Goal: Obtain resource: Download file/media

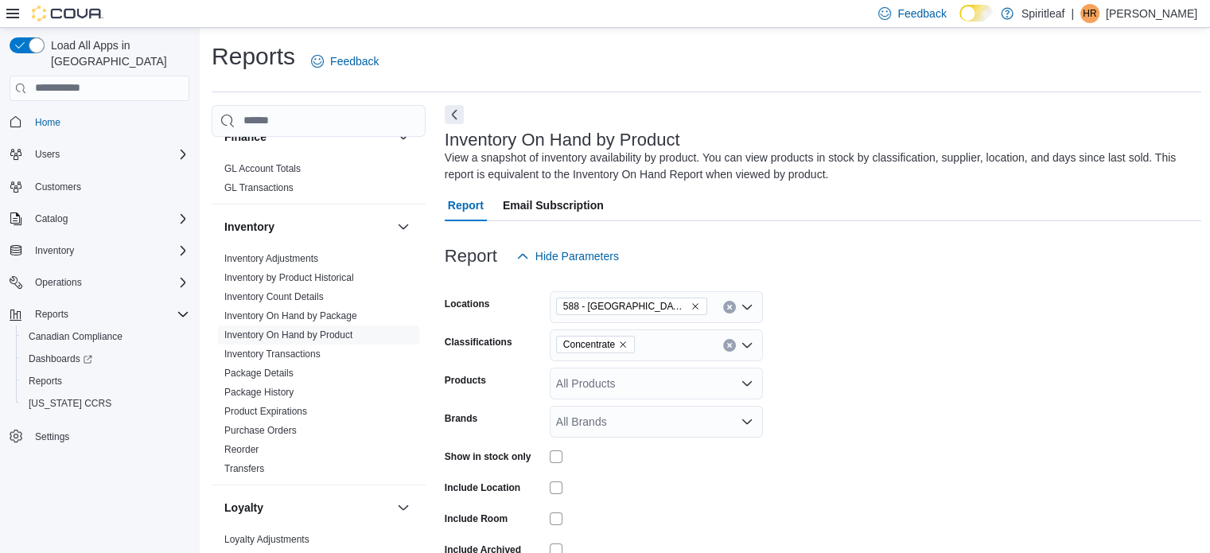
scroll to position [441, 0]
click at [264, 392] on link "Package History" at bounding box center [258, 390] width 69 height 11
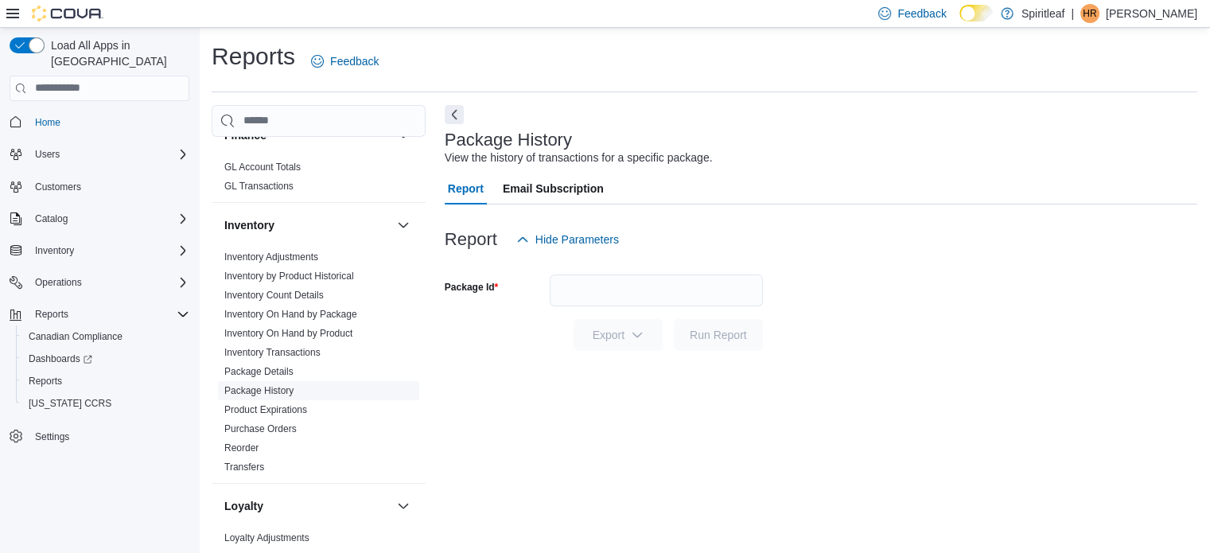
scroll to position [10, 0]
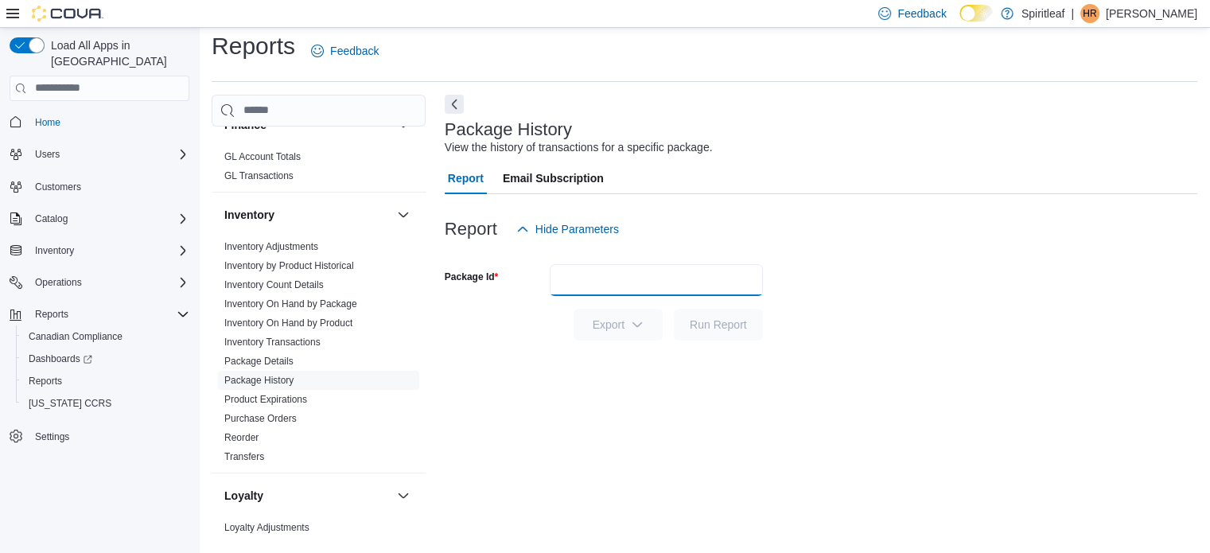
click at [595, 281] on input "Package Id" at bounding box center [656, 280] width 213 height 32
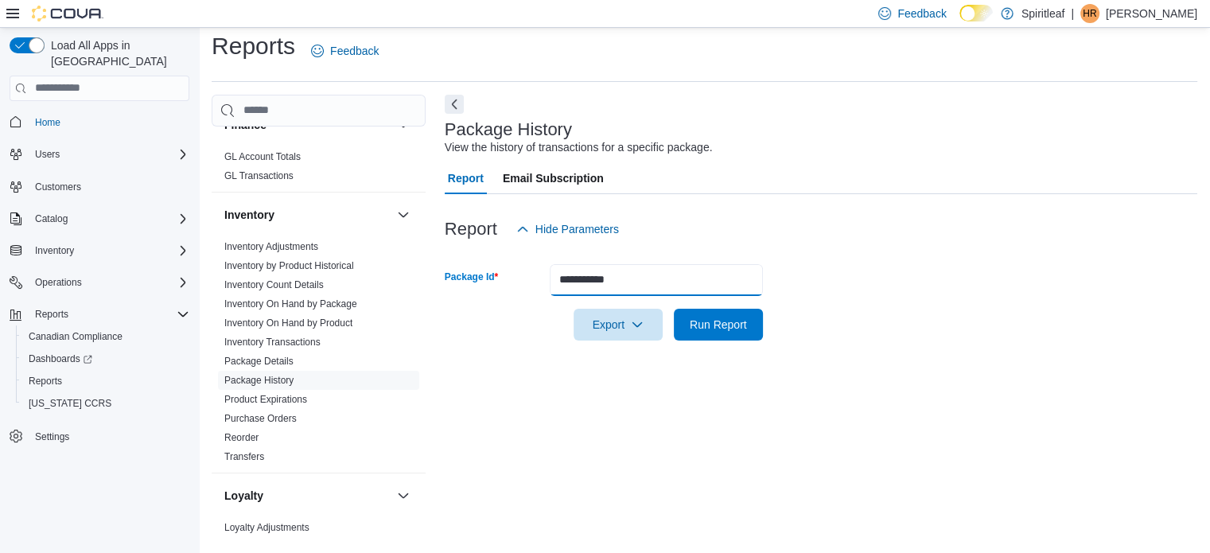
type input "**********"
click at [674, 309] on button "Run Report" at bounding box center [718, 325] width 89 height 32
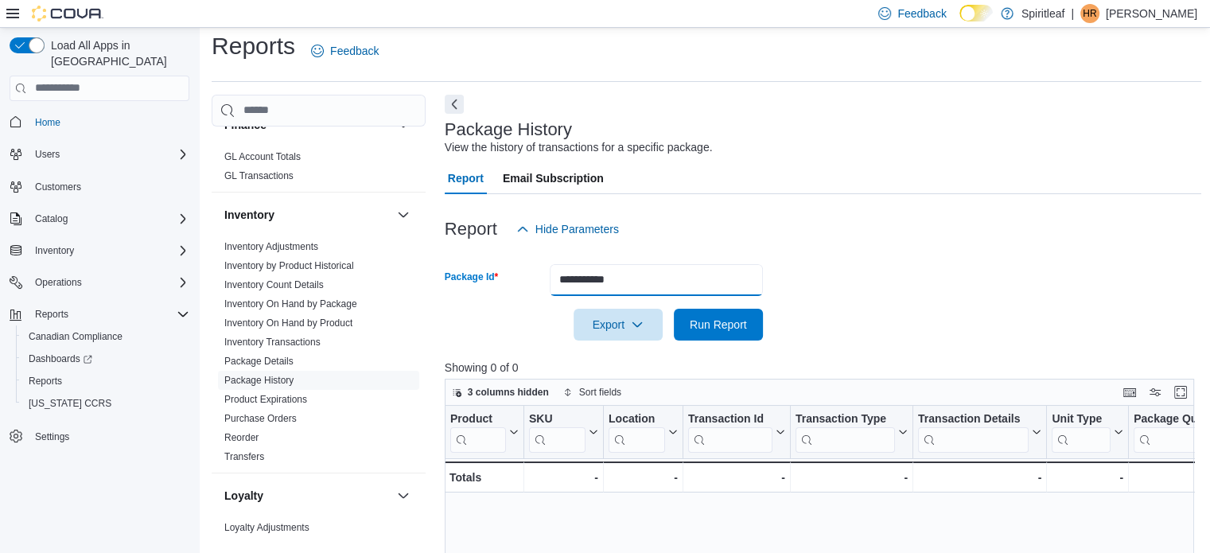
click at [674, 309] on button "Run Report" at bounding box center [718, 325] width 89 height 32
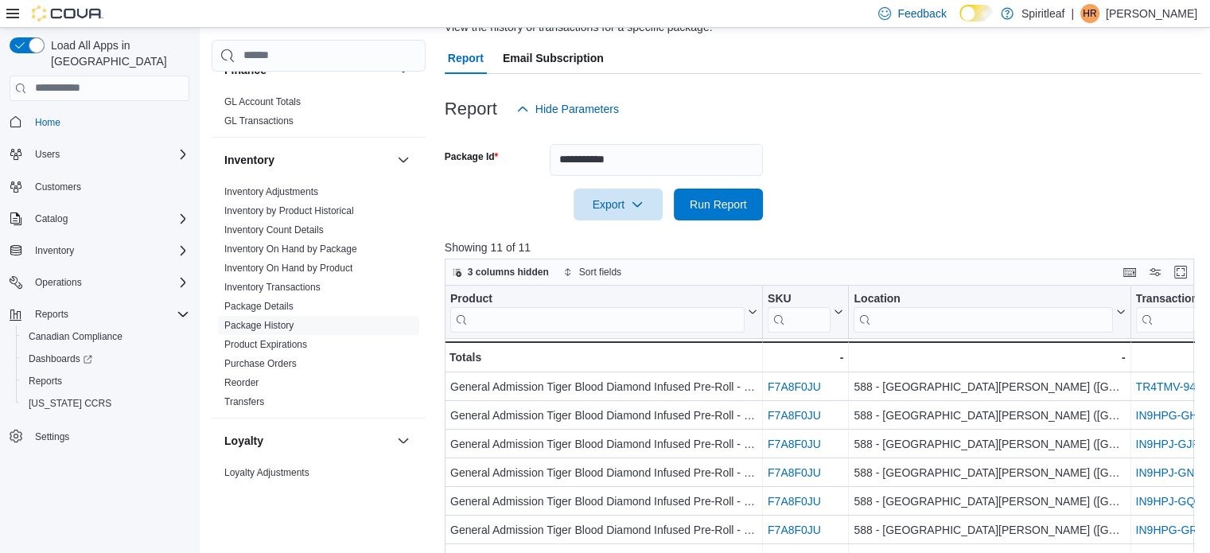
scroll to position [134, 0]
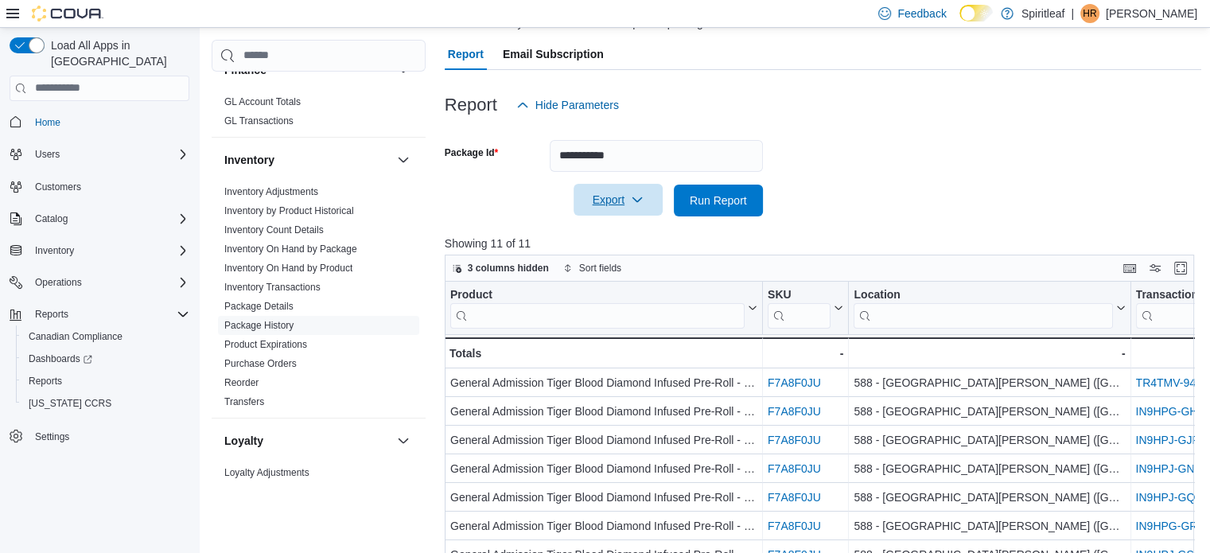
click at [618, 191] on span "Export" at bounding box center [618, 200] width 70 height 32
click at [640, 236] on span "Export to Excel" at bounding box center [621, 232] width 72 height 13
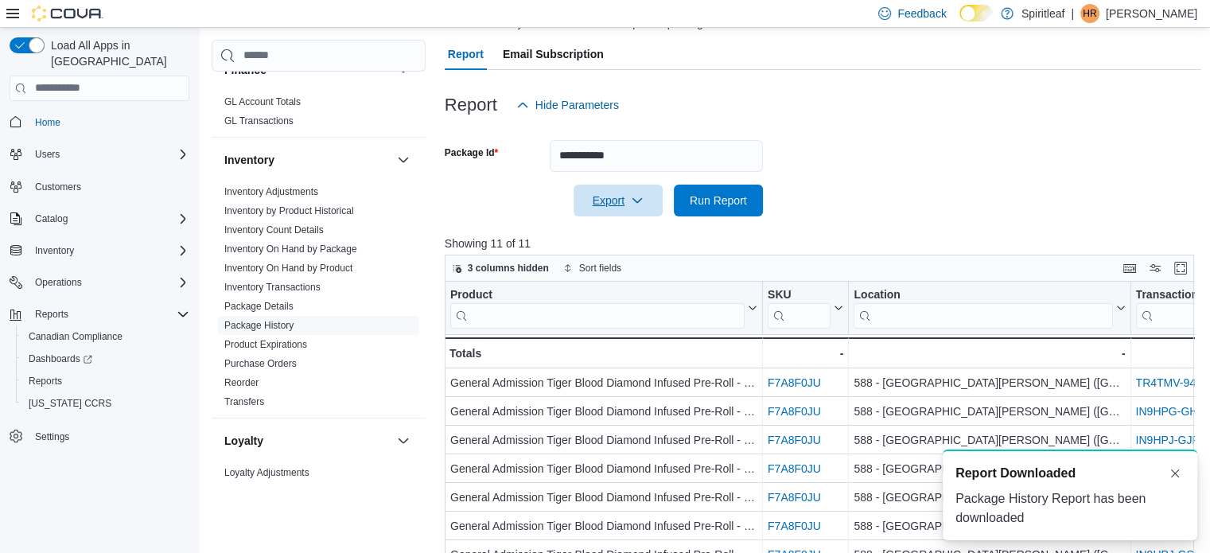
scroll to position [0, 0]
